Goal: Transaction & Acquisition: Purchase product/service

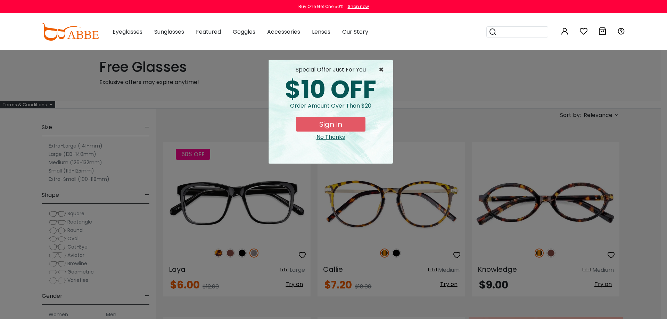
click at [385, 71] on span "×" at bounding box center [383, 70] width 9 height 8
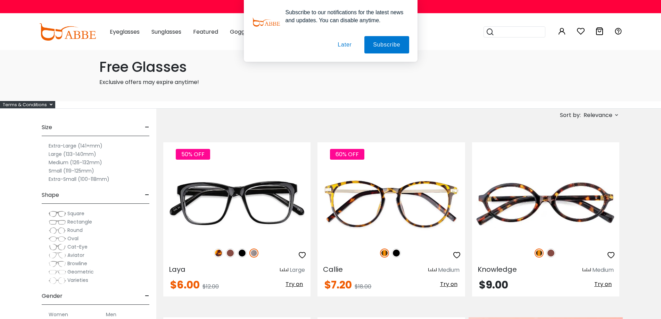
click at [59, 154] on label "Large (133-140mm)" at bounding box center [73, 154] width 48 height 8
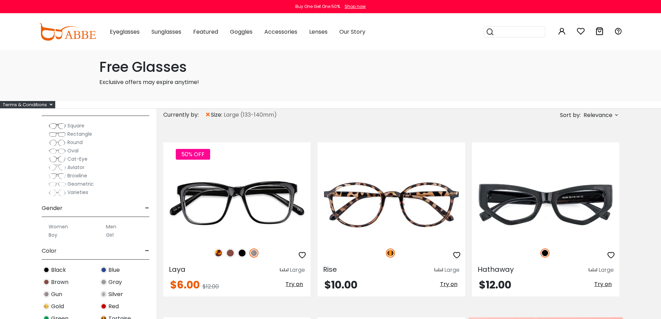
scroll to position [104, 0]
click at [112, 225] on label "Men" at bounding box center [111, 224] width 10 height 8
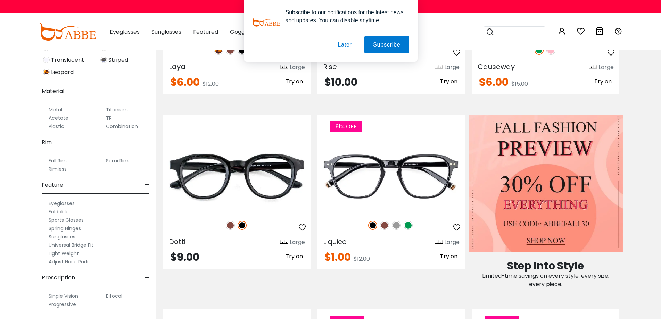
scroll to position [210, 0]
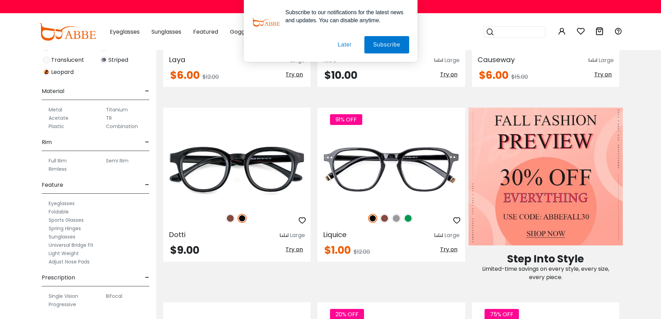
click at [58, 303] on label "Progressive" at bounding box center [62, 305] width 27 height 8
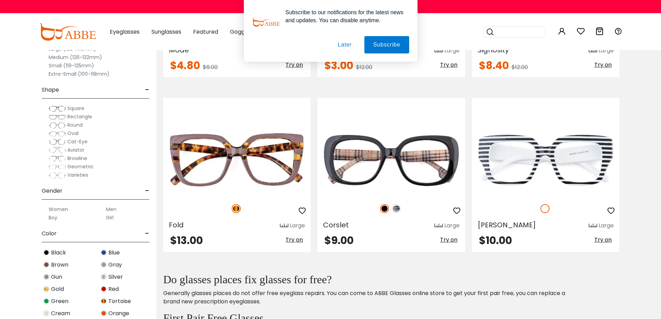
scroll to position [591, 0]
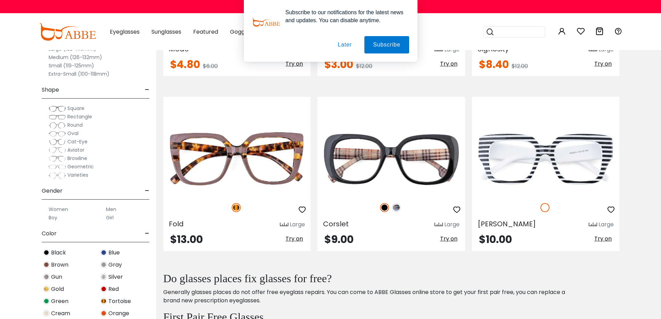
click at [342, 43] on button "Later" at bounding box center [344, 44] width 31 height 17
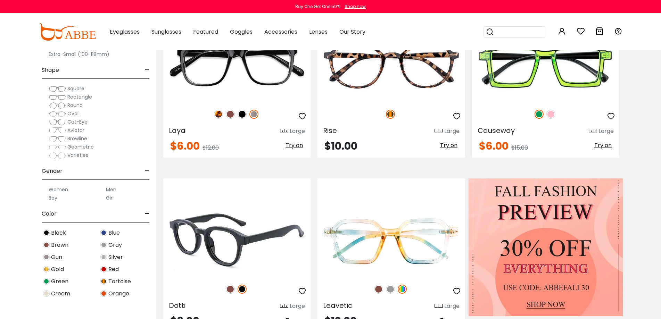
scroll to position [0, 0]
